Goal: Check status

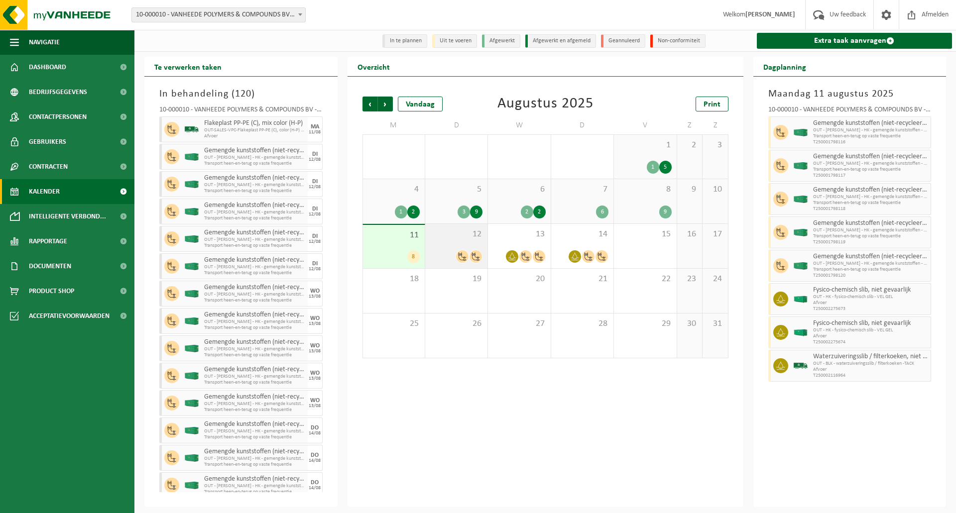
click at [462, 234] on span "12" at bounding box center [456, 234] width 52 height 11
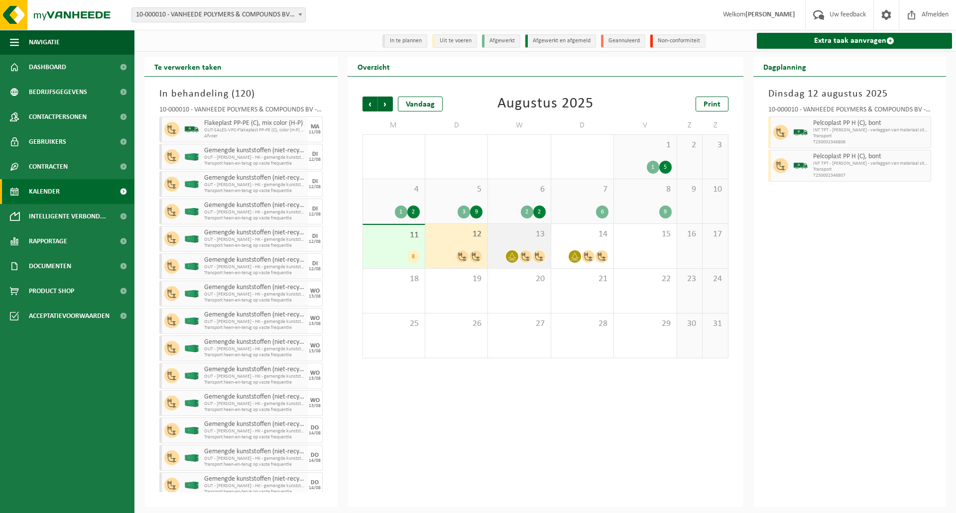
click at [510, 236] on span "13" at bounding box center [519, 234] width 52 height 11
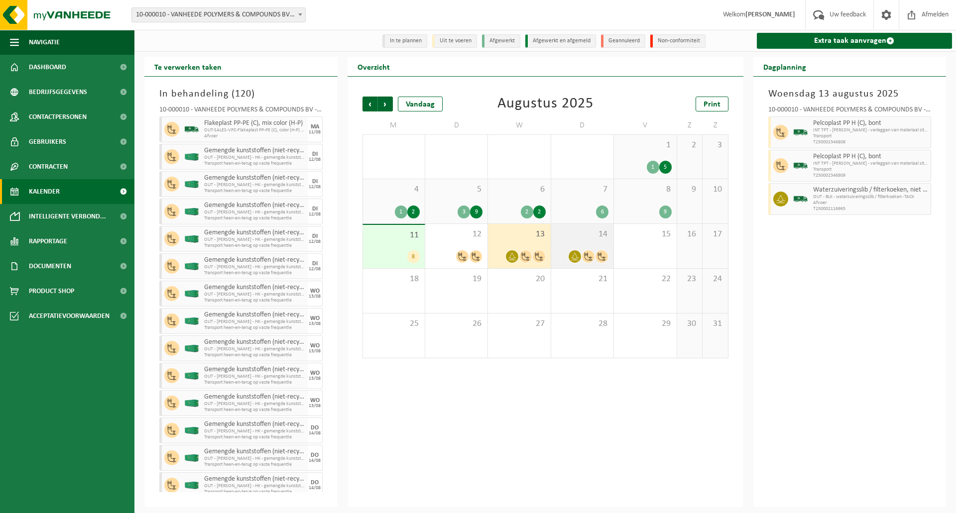
click at [586, 242] on div "14" at bounding box center [582, 246] width 62 height 44
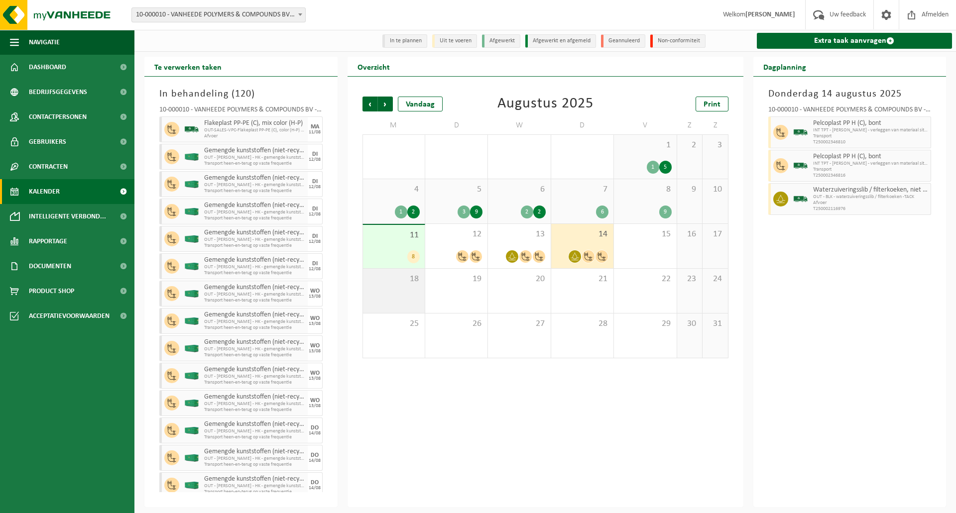
click at [410, 282] on span "18" at bounding box center [394, 279] width 52 height 11
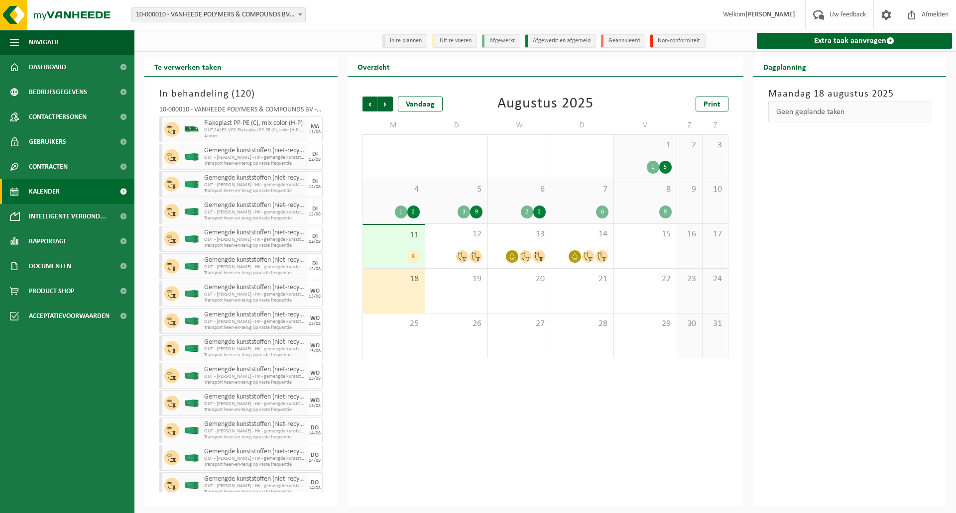
click at [383, 197] on div "4 1 2" at bounding box center [394, 201] width 62 height 44
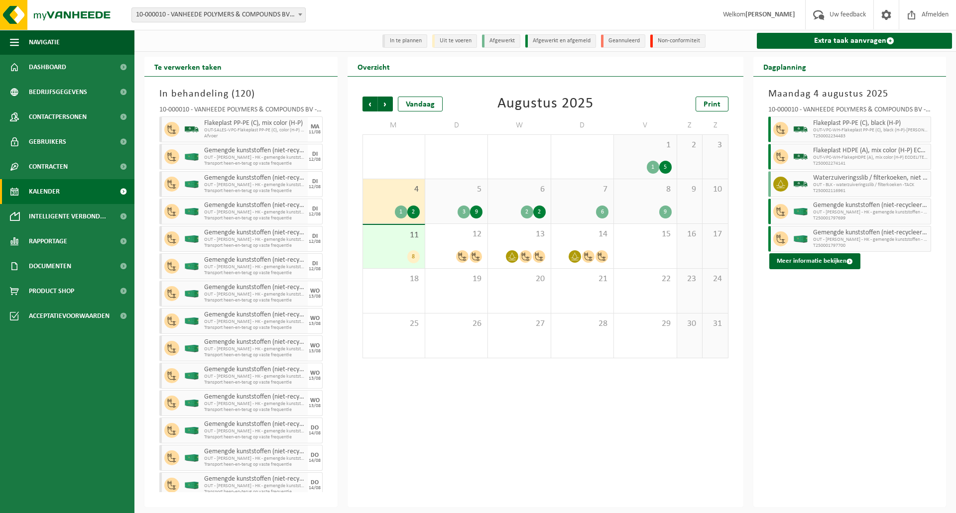
click at [445, 195] on span "5" at bounding box center [456, 189] width 52 height 11
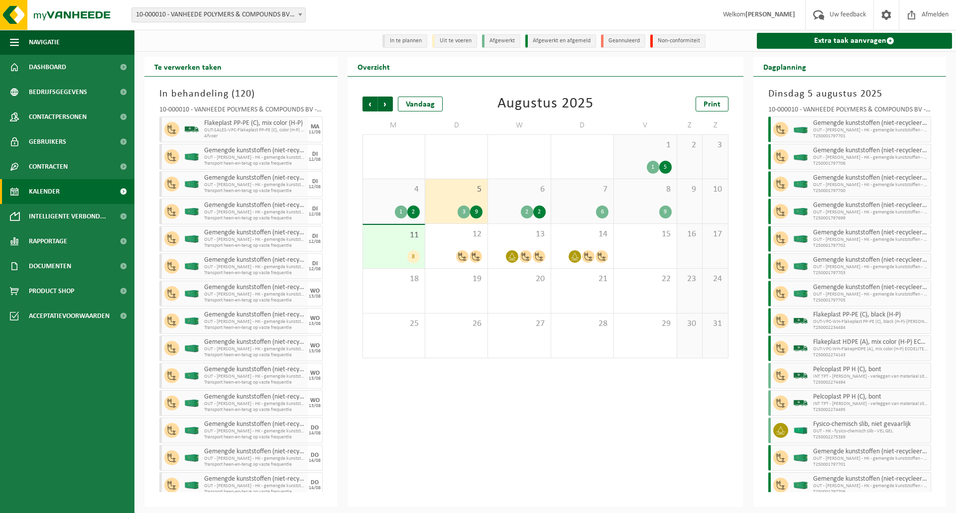
click at [518, 190] on span "6" at bounding box center [519, 189] width 52 height 11
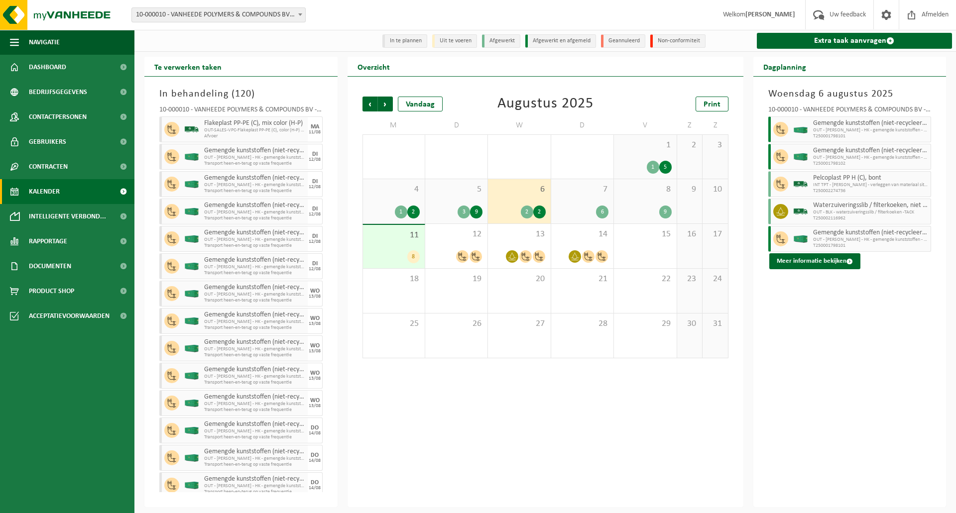
click at [596, 192] on span "7" at bounding box center [582, 189] width 52 height 11
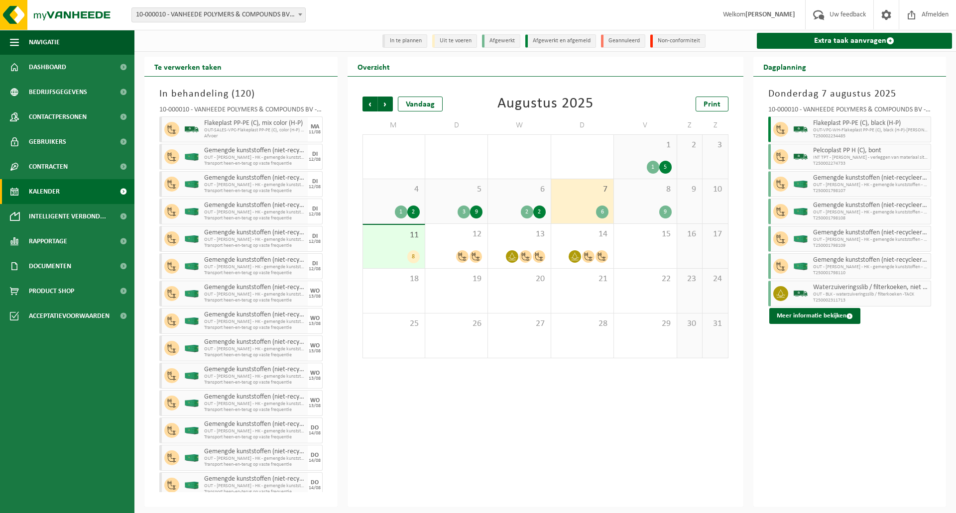
click at [634, 192] on span "8" at bounding box center [645, 189] width 52 height 11
